Goal: Task Accomplishment & Management: Manage account settings

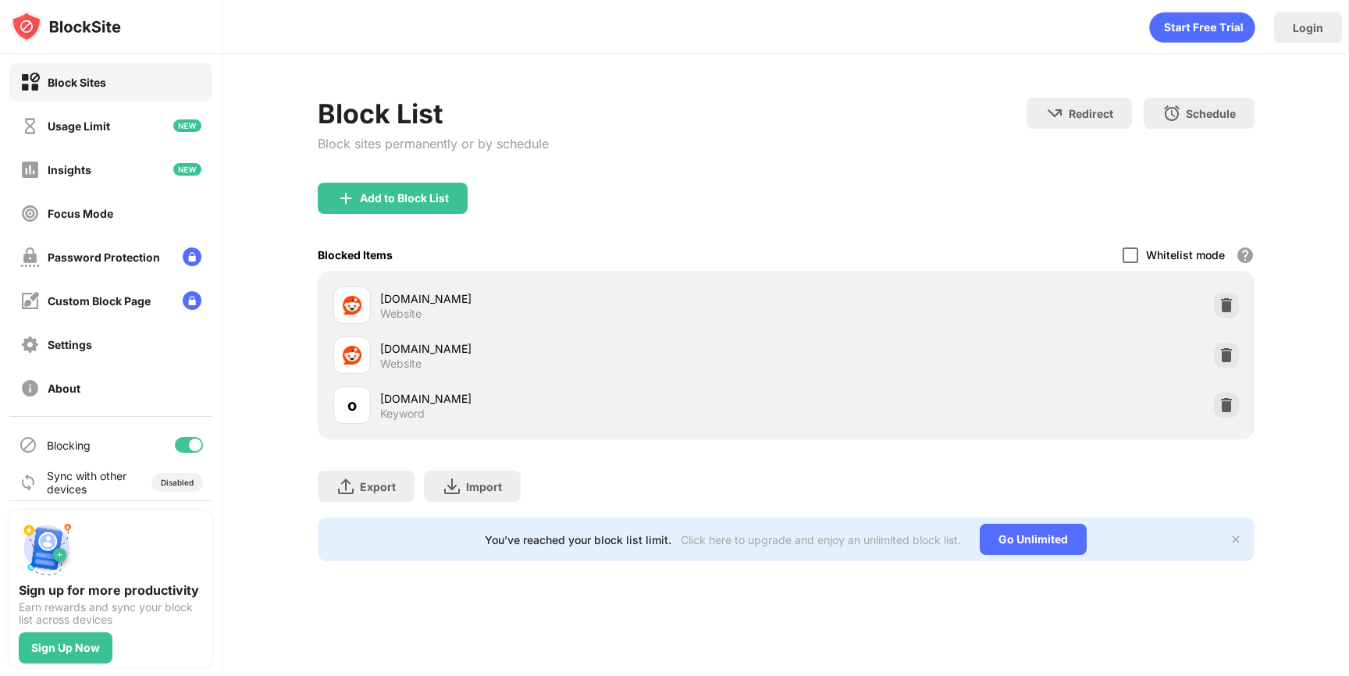
click at [1127, 258] on div at bounding box center [1131, 255] width 16 height 16
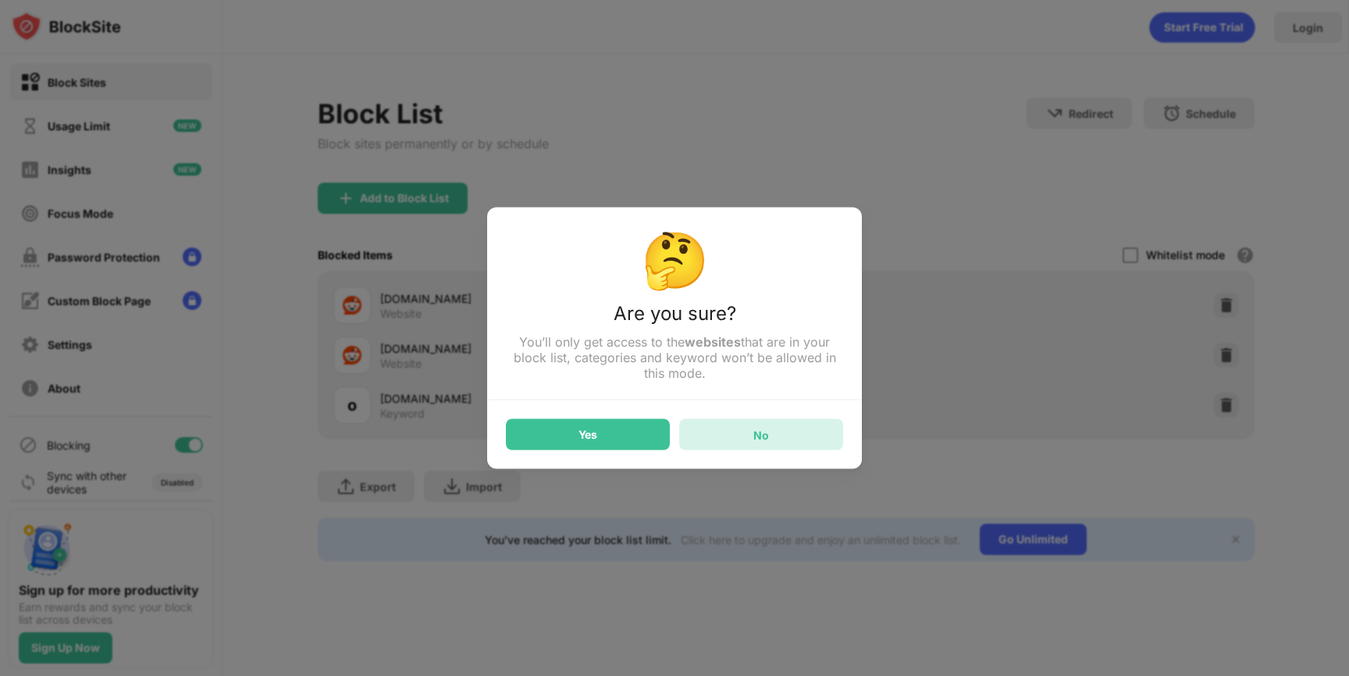
click at [731, 438] on div "No" at bounding box center [761, 434] width 164 height 31
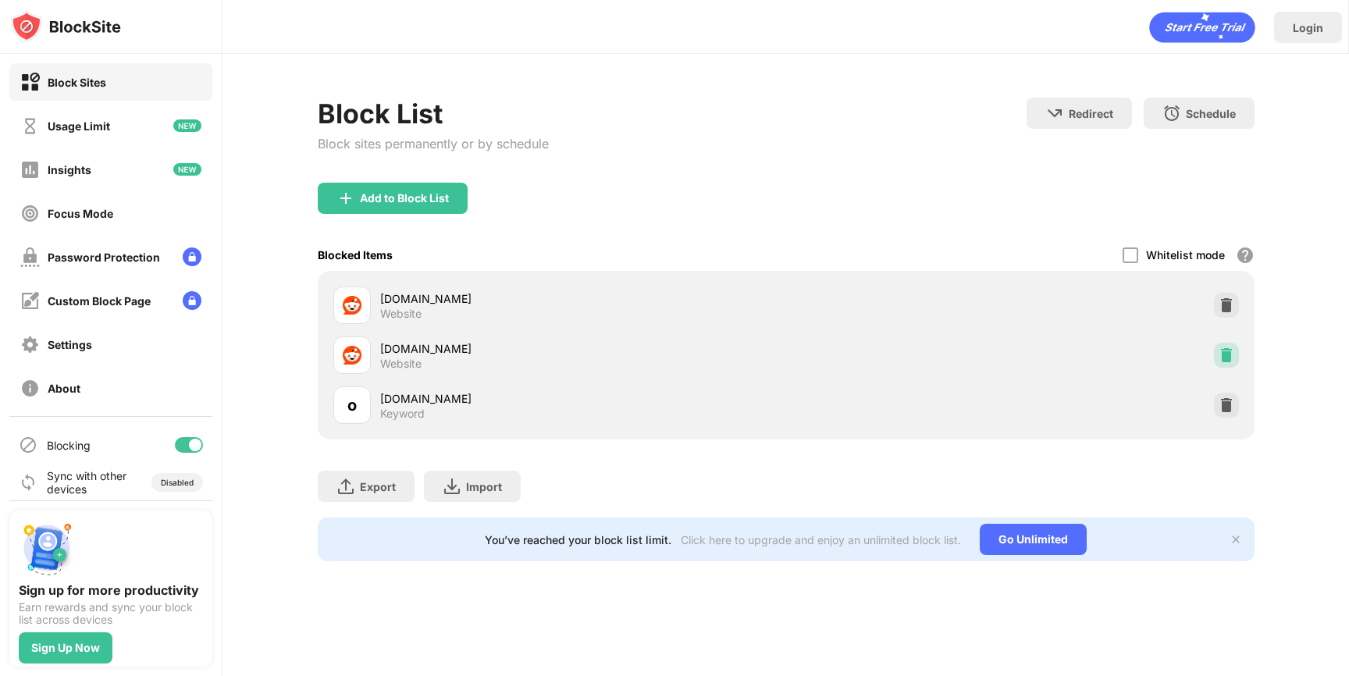
click at [1230, 364] on div at bounding box center [1226, 355] width 25 height 25
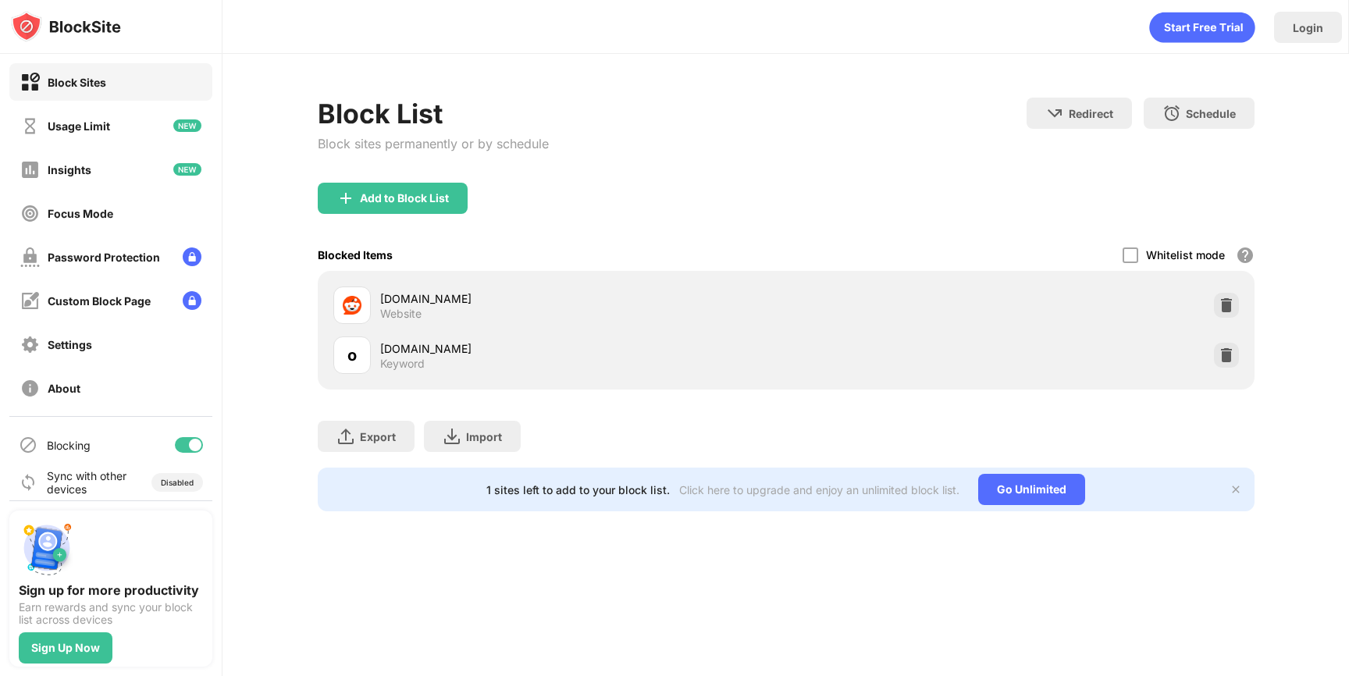
click at [1230, 364] on div at bounding box center [1226, 355] width 25 height 25
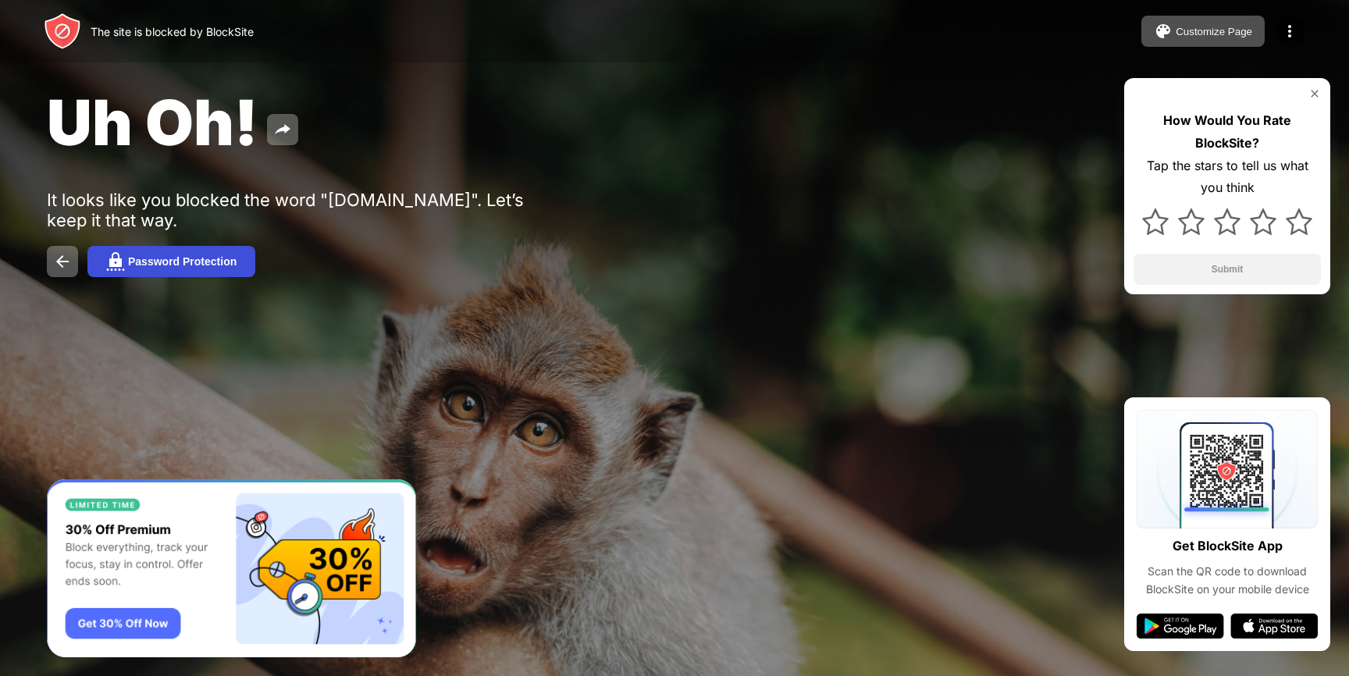
click at [215, 265] on div "Password Protection" at bounding box center [182, 261] width 109 height 12
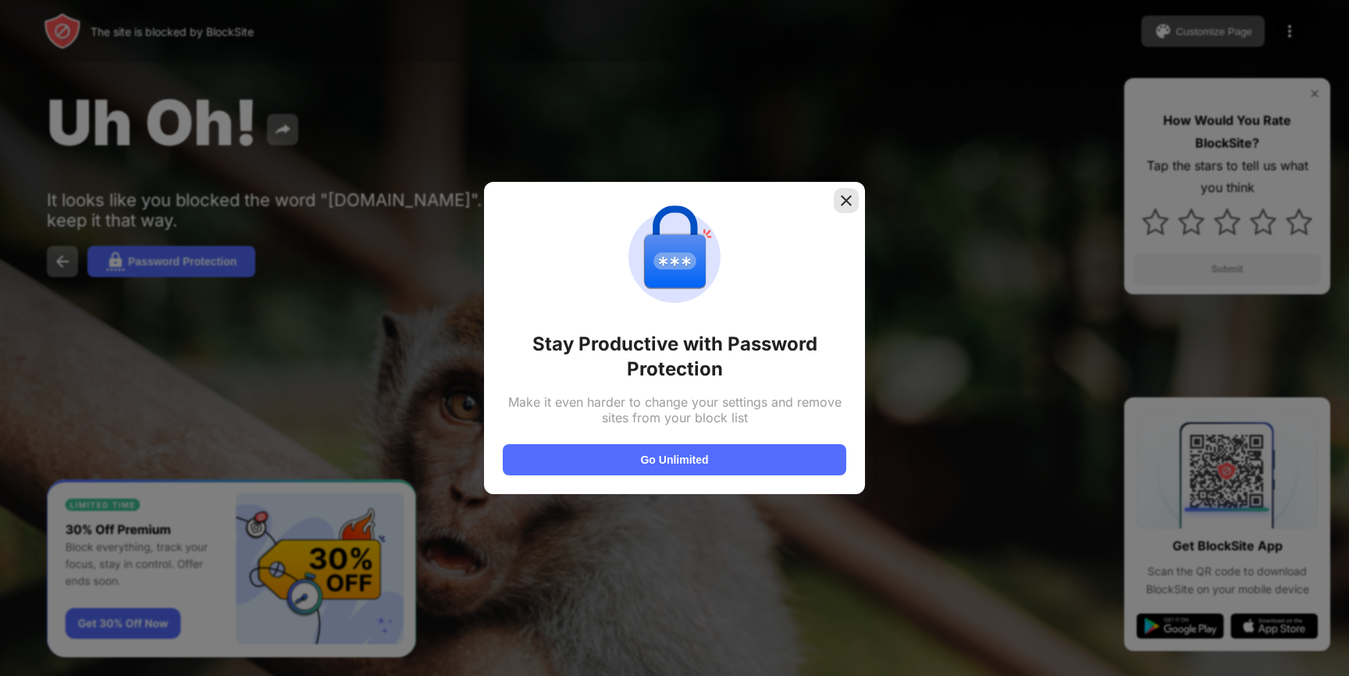
click at [834, 202] on div at bounding box center [846, 200] width 25 height 25
